Goal: Submit feedback/report problem

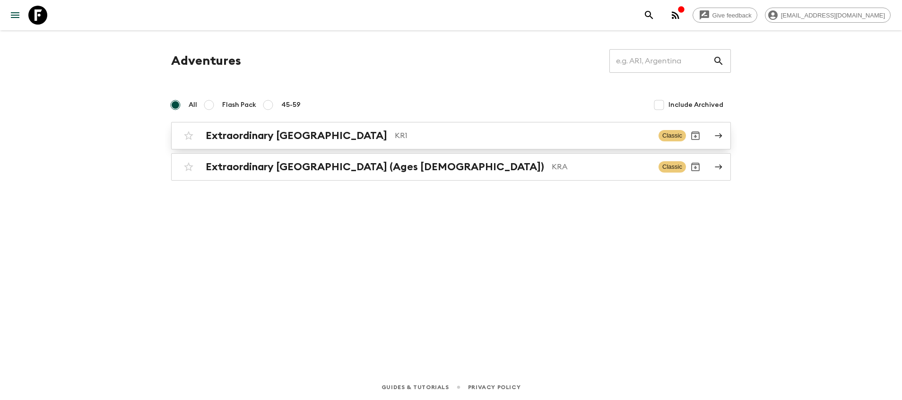
click at [401, 144] on div "Extraordinary [GEOGRAPHIC_DATA] KR1 Classic" at bounding box center [432, 135] width 507 height 19
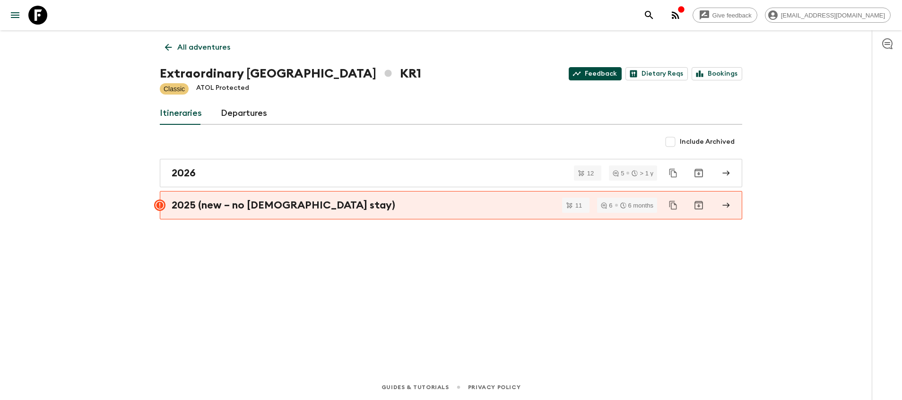
click at [594, 76] on link "Feedback" at bounding box center [595, 73] width 53 height 13
click at [581, 75] on icon at bounding box center [576, 73] width 9 height 9
